Goal: Transaction & Acquisition: Subscribe to service/newsletter

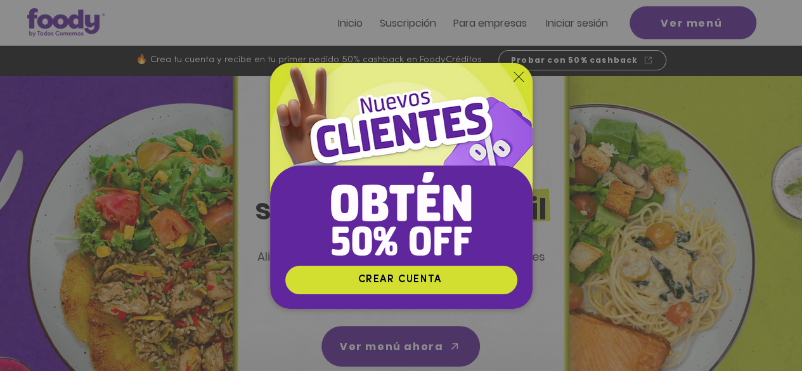
click at [516, 74] on icon "Volver al sitio" at bounding box center [519, 77] width 10 height 10
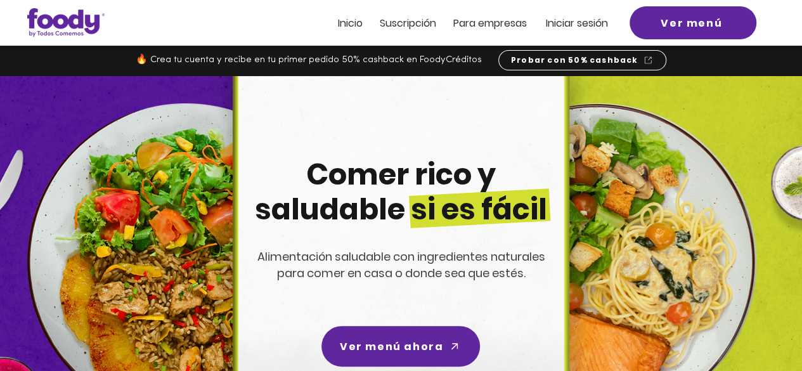
click at [411, 27] on span "Suscripción" at bounding box center [408, 23] width 56 height 15
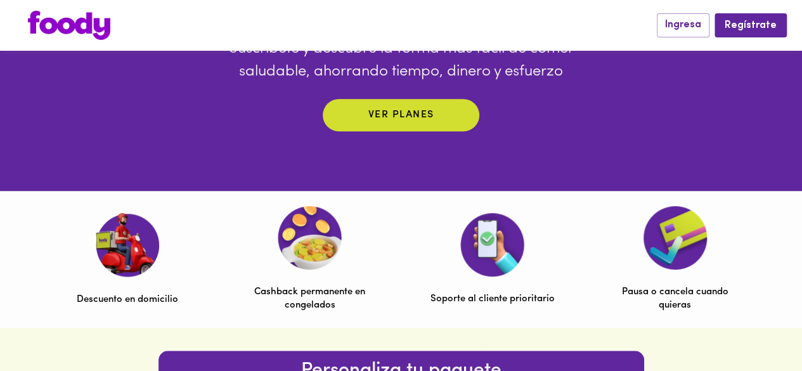
scroll to position [264, 0]
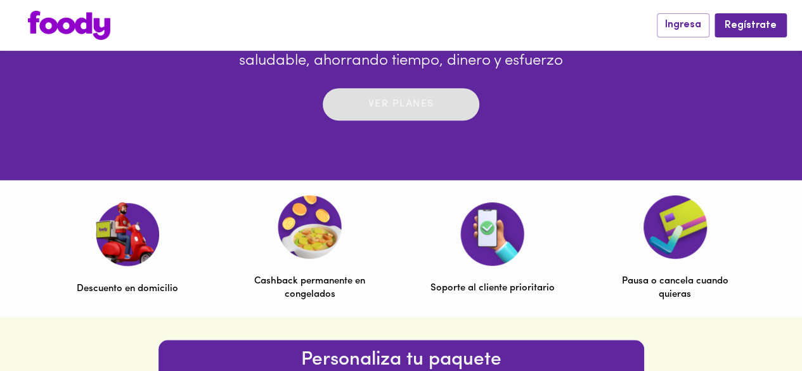
click at [396, 108] on p "Ver planes" at bounding box center [401, 104] width 66 height 15
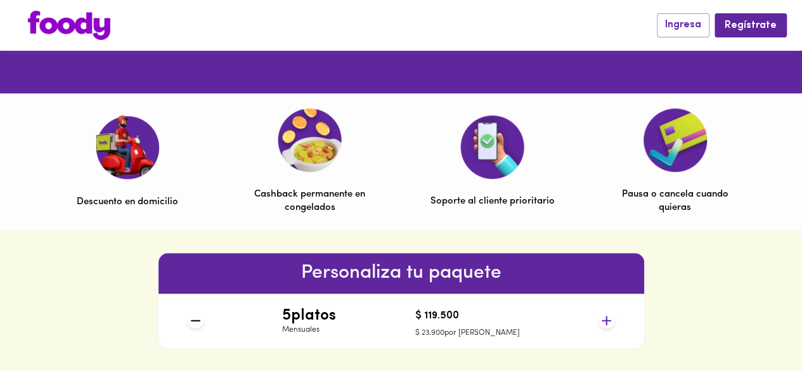
scroll to position [0, 0]
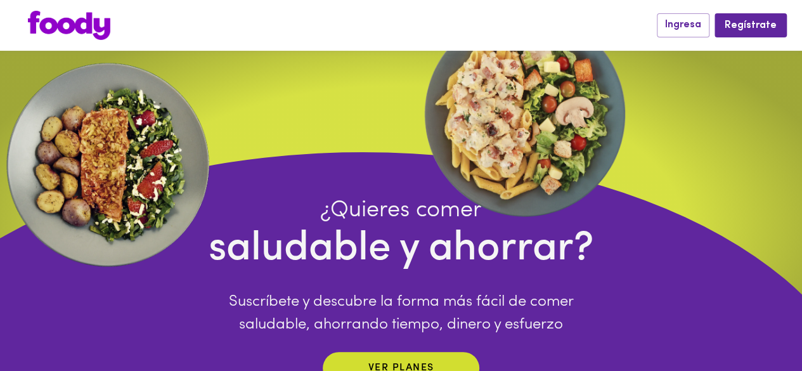
click at [71, 27] on img at bounding box center [69, 25] width 82 height 29
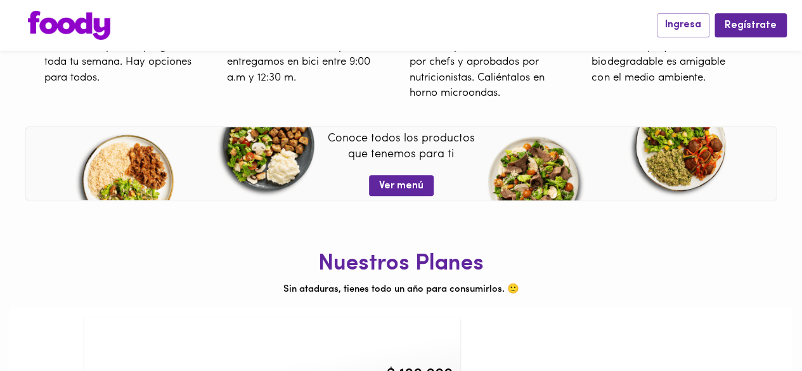
scroll to position [530, 0]
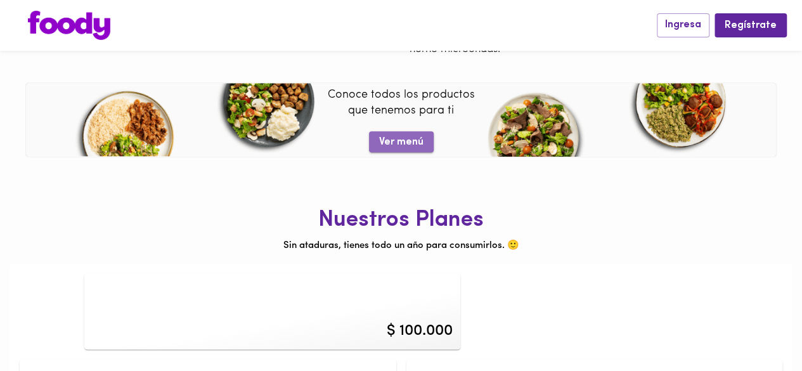
click at [404, 140] on span "Ver menú" at bounding box center [401, 142] width 44 height 12
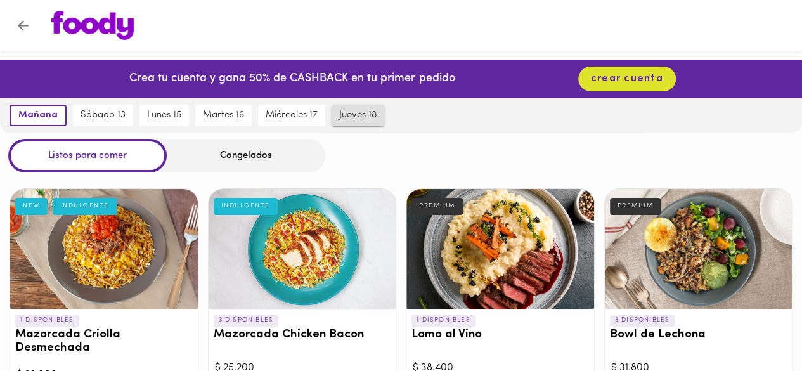
click at [340, 117] on span "jueves 18" at bounding box center [357, 115] width 37 height 11
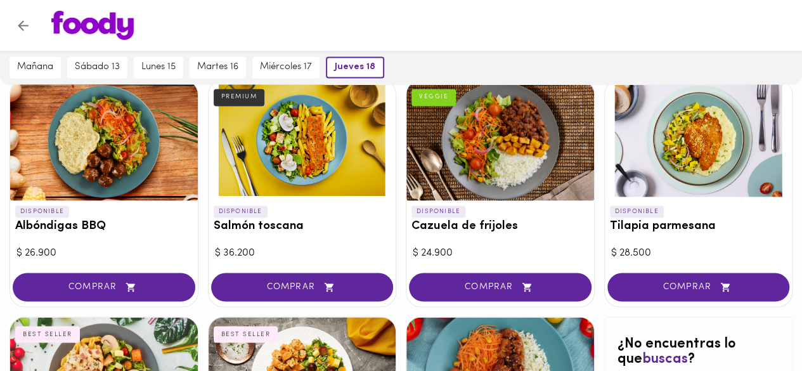
scroll to position [1159, 0]
